Goal: Transaction & Acquisition: Purchase product/service

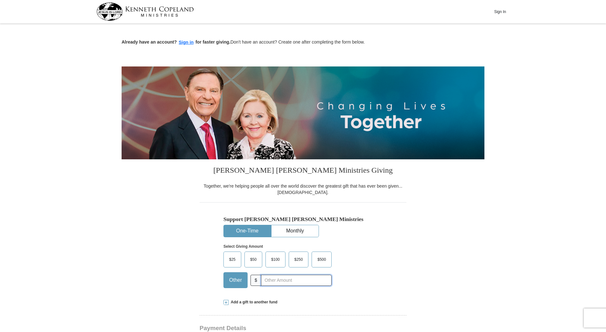
click at [263, 282] on input "text" at bounding box center [296, 280] width 71 height 11
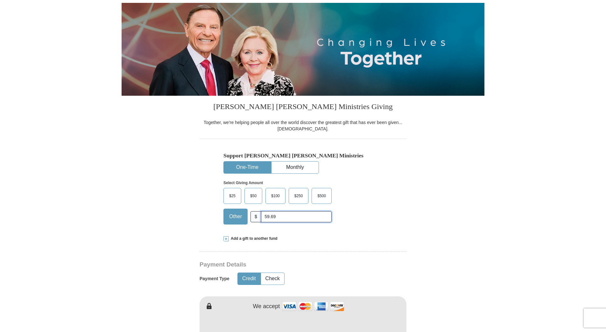
scroll to position [96, 0]
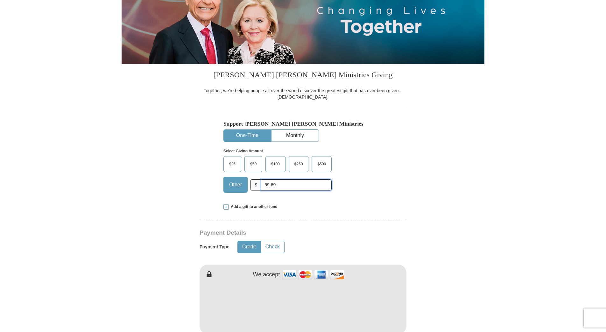
type input "59.69"
click at [274, 245] on button "Check" at bounding box center [272, 247] width 23 height 12
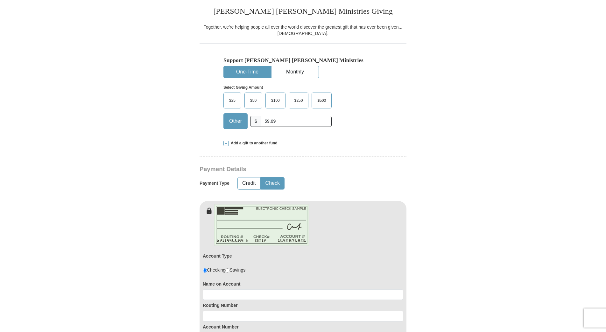
scroll to position [191, 0]
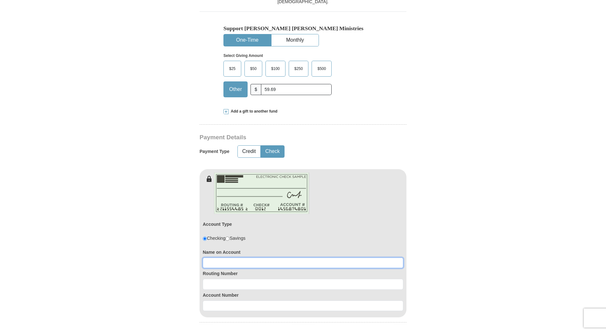
click at [214, 264] on input at bounding box center [303, 263] width 201 height 11
type input "Theodore F Page"
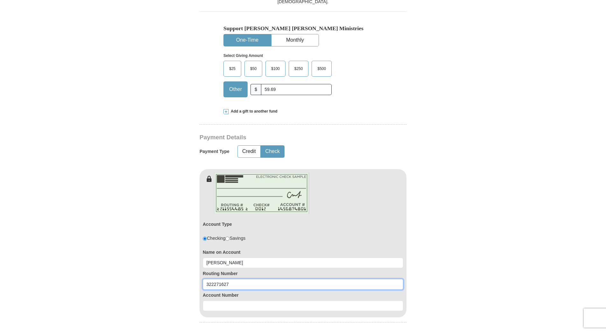
type input "322271627"
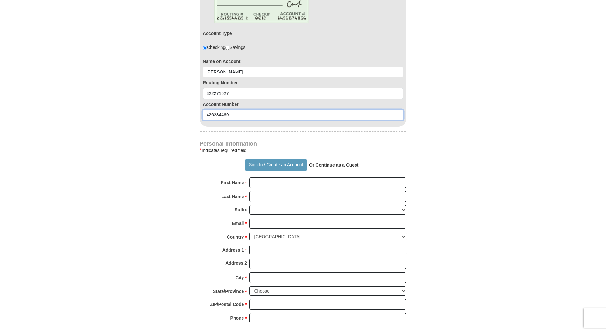
scroll to position [414, 0]
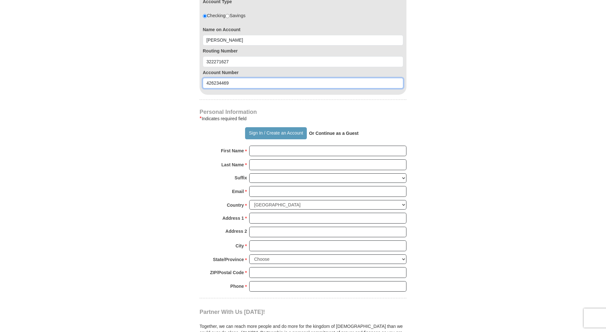
type input "426234469"
click at [258, 150] on input "First Name *" at bounding box center [327, 151] width 157 height 11
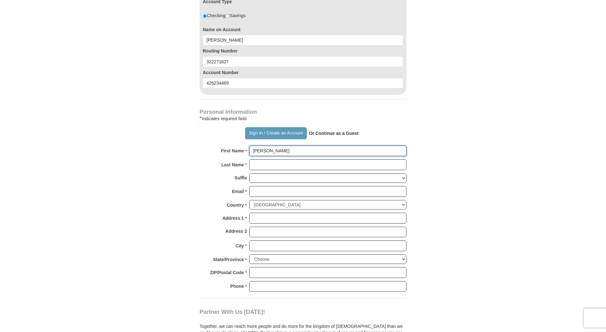
type input "Ted"
type input "Page"
click at [253, 132] on button "Sign In / Create an Account" at bounding box center [275, 133] width 61 height 12
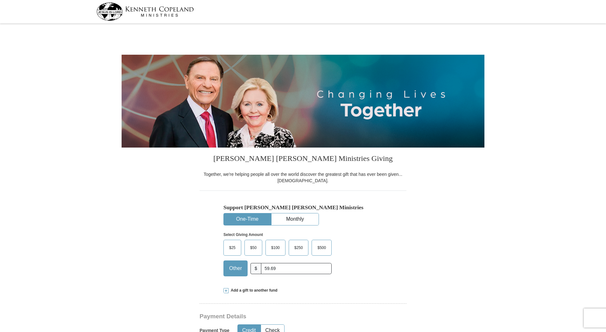
select select "AZ"
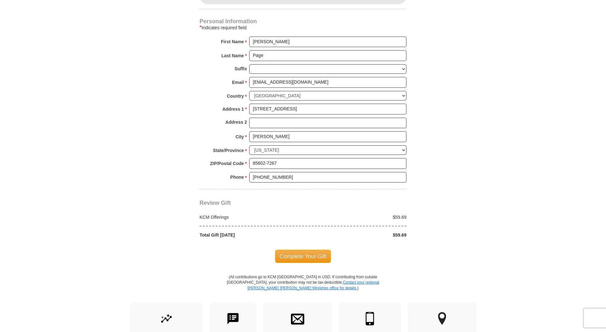
scroll to position [446, 0]
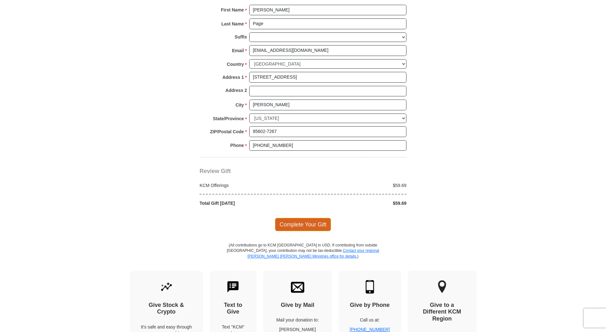
click at [293, 224] on span "Complete Your Gift" at bounding box center [303, 224] width 56 height 13
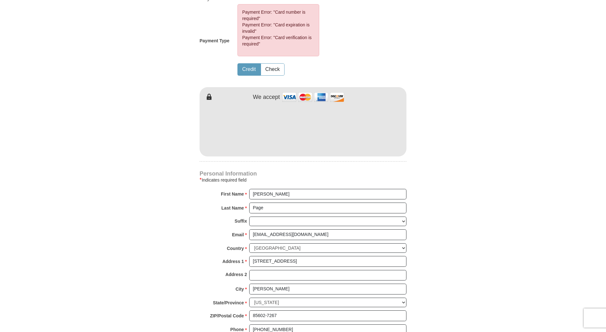
scroll to position [307, 0]
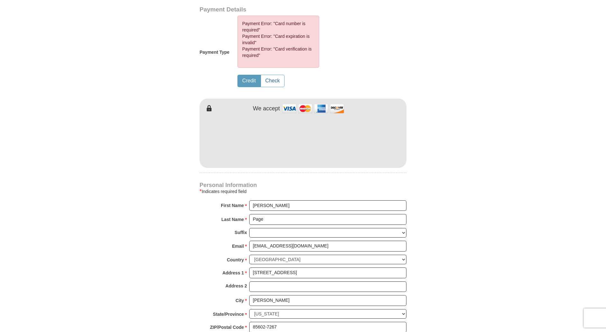
click at [274, 80] on button "Check" at bounding box center [272, 81] width 23 height 12
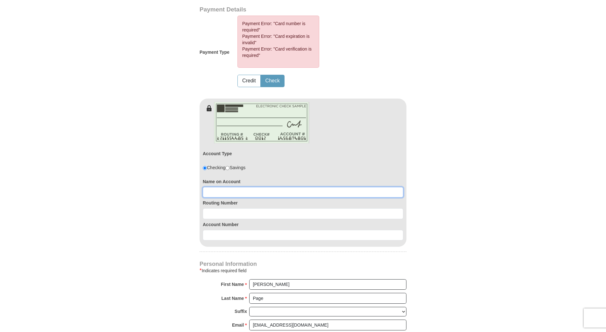
click at [211, 190] on input at bounding box center [303, 192] width 201 height 11
type input "Theodore F Page"
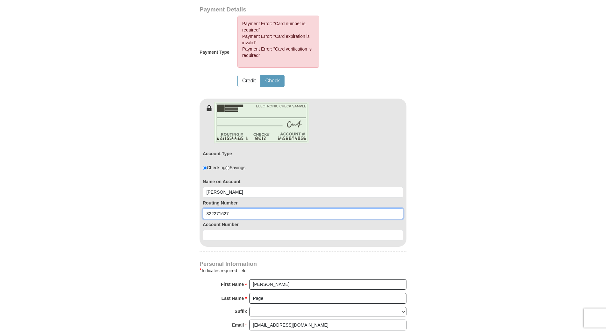
type input "322271627"
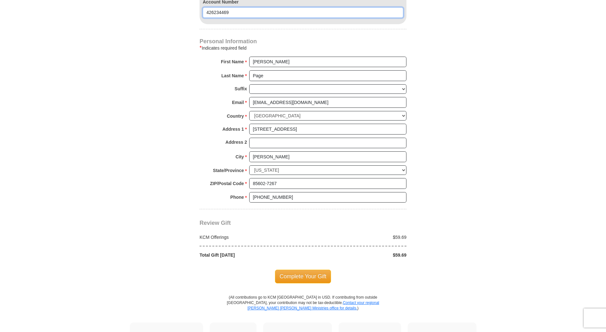
scroll to position [626, 0]
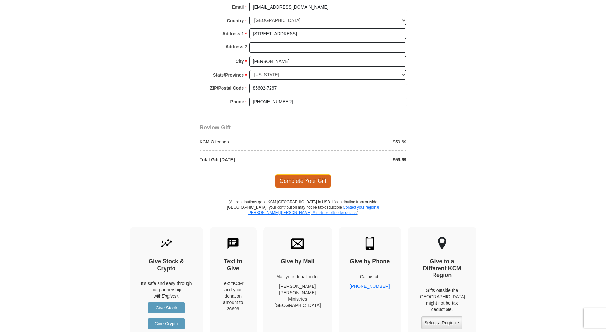
type input "426234469"
click at [305, 181] on span "Complete Your Gift" at bounding box center [303, 180] width 56 height 13
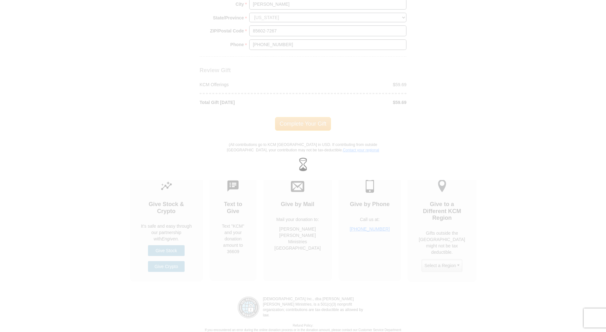
scroll to position [568, 0]
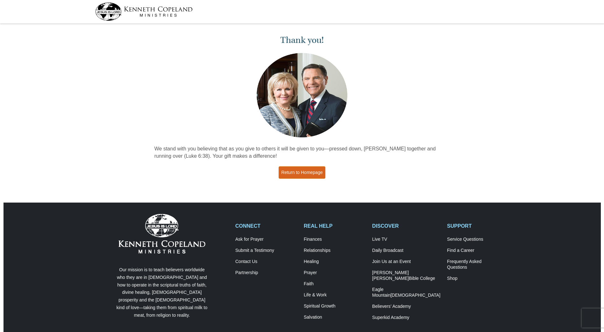
click at [302, 174] on link "Return to Homepage" at bounding box center [302, 172] width 47 height 12
